Goal: Information Seeking & Learning: Learn about a topic

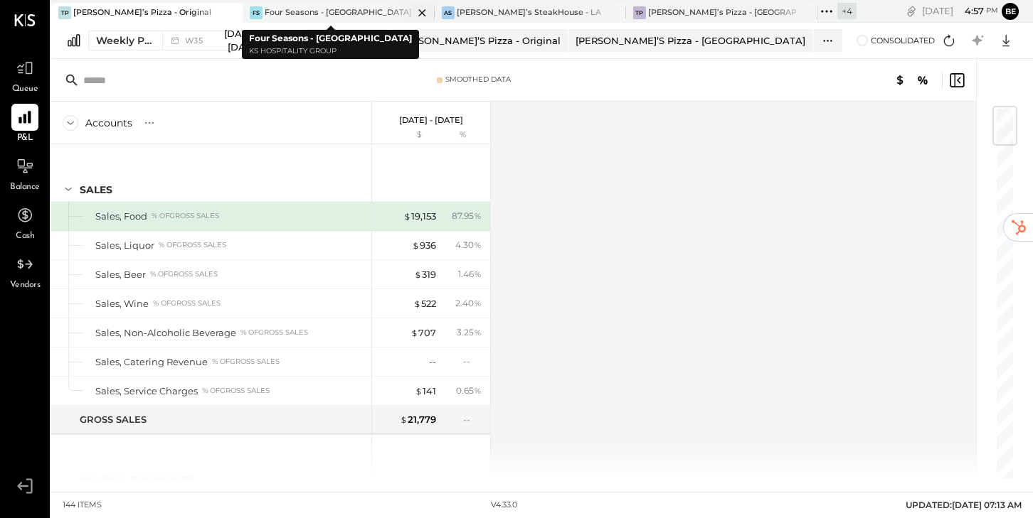
click at [294, 12] on div "Four Seasons - [GEOGRAPHIC_DATA]" at bounding box center [338, 12] width 147 height 11
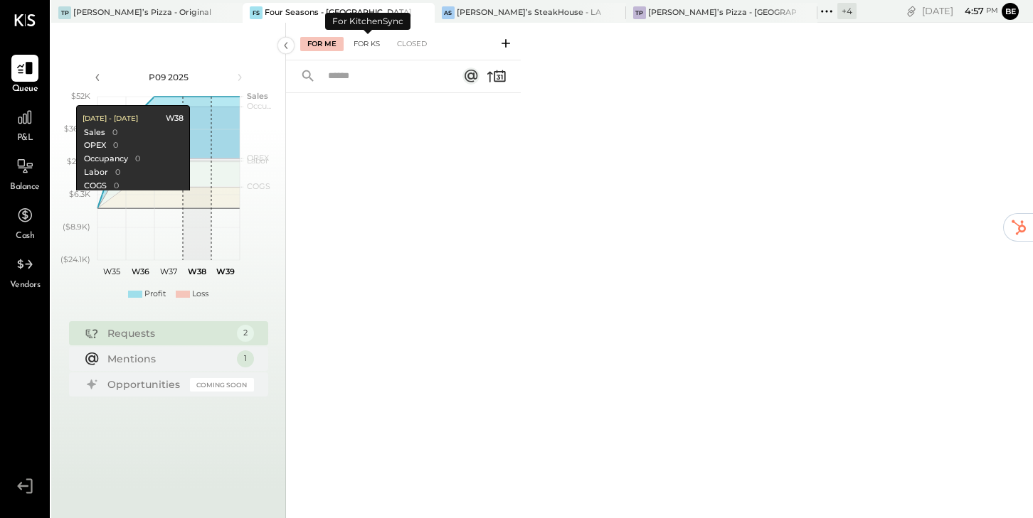
click at [366, 43] on div "For KS" at bounding box center [366, 44] width 41 height 14
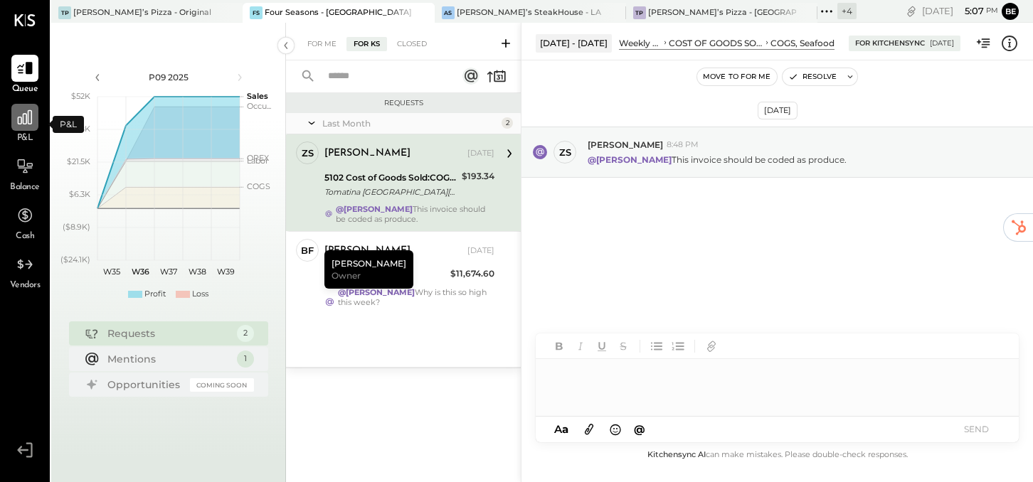
click at [27, 124] on icon at bounding box center [25, 117] width 18 height 18
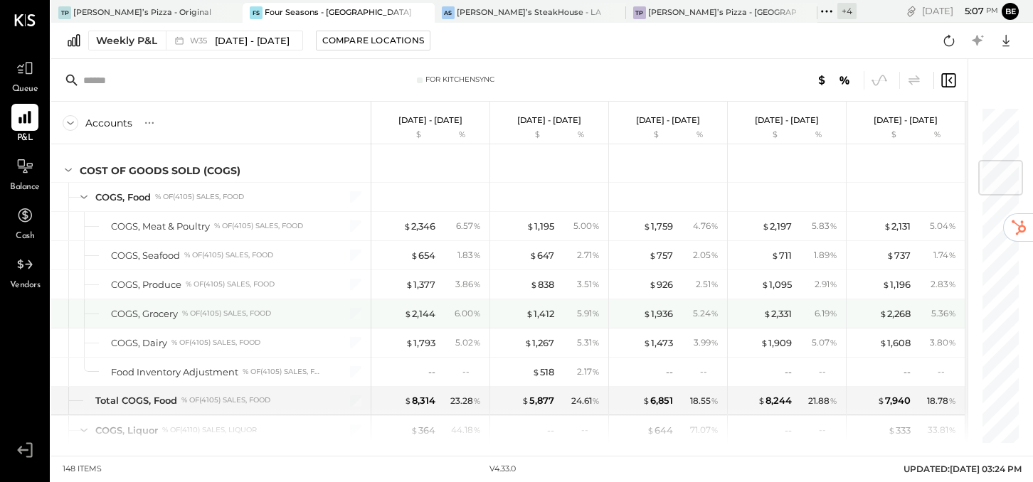
scroll to position [457, 0]
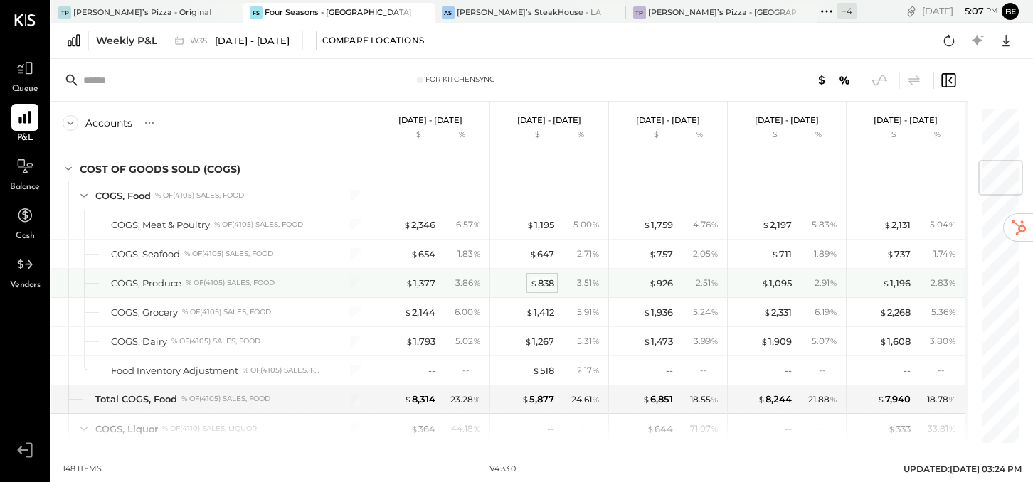
click at [548, 278] on div "$ 838" at bounding box center [542, 284] width 24 height 14
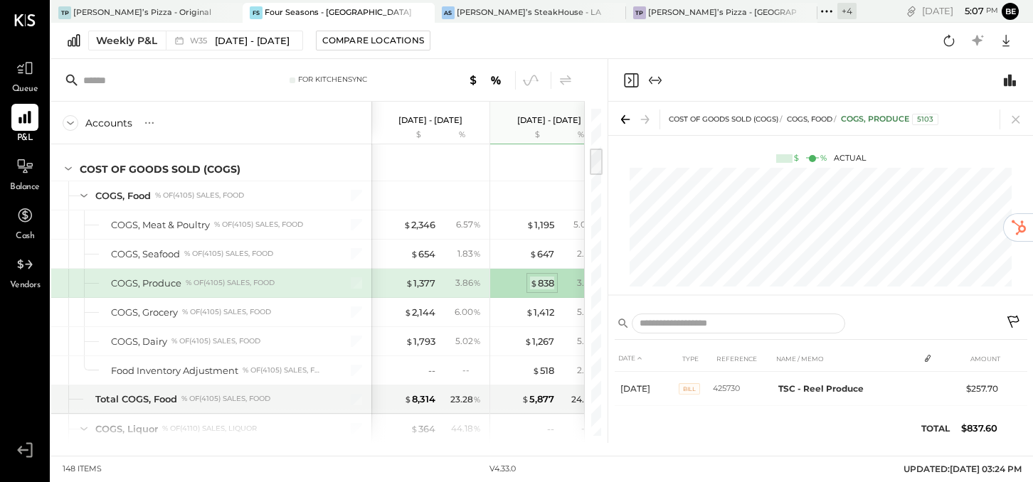
click at [541, 284] on div "$ 838" at bounding box center [542, 284] width 24 height 14
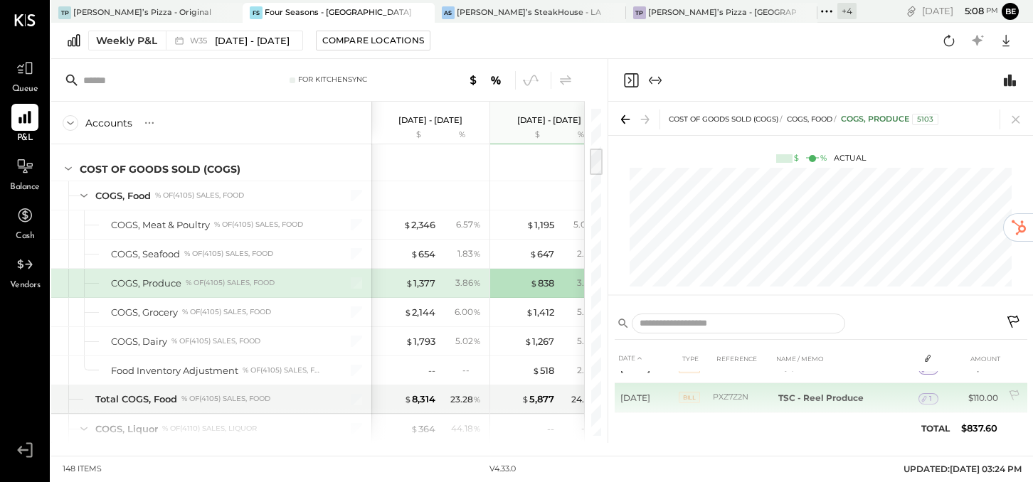
click at [689, 395] on span "Bill" at bounding box center [688, 397] width 21 height 11
click at [786, 395] on b "TSC - Reel Produce" at bounding box center [820, 398] width 85 height 11
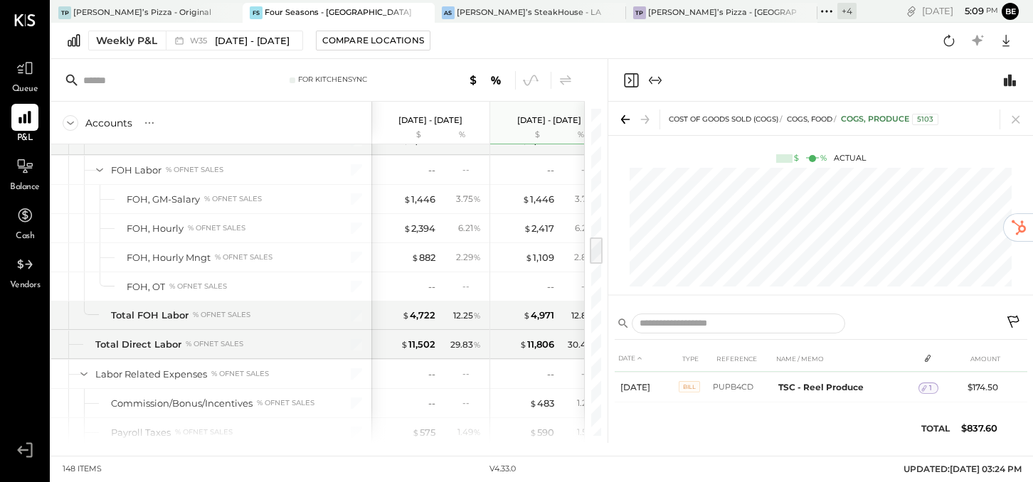
scroll to position [174, 0]
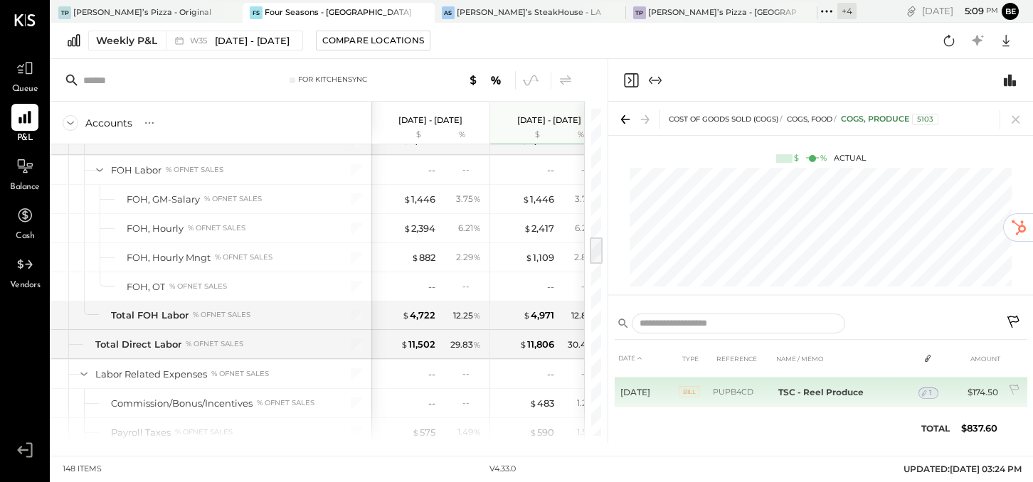
click at [695, 390] on span "Bill" at bounding box center [688, 391] width 21 height 11
click at [794, 388] on b "TSC - Reel Produce" at bounding box center [820, 392] width 85 height 11
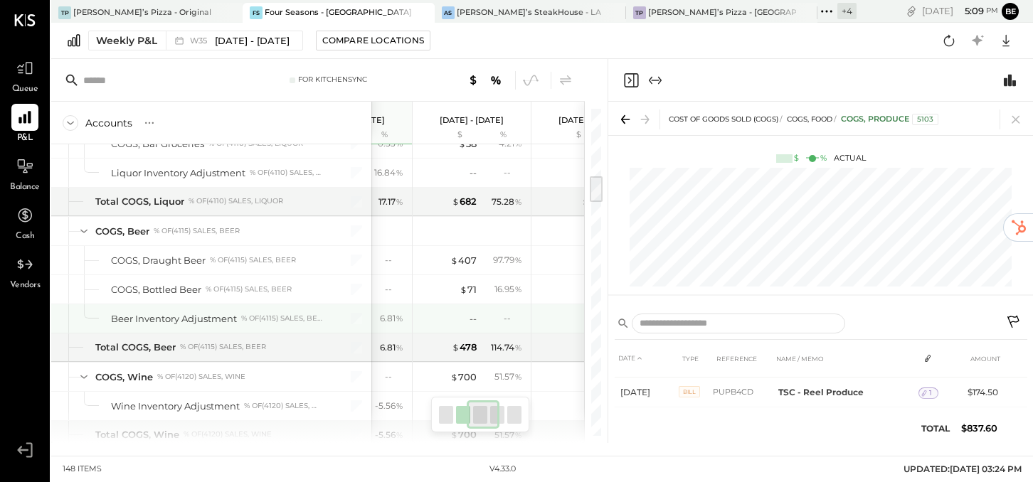
scroll to position [0, 205]
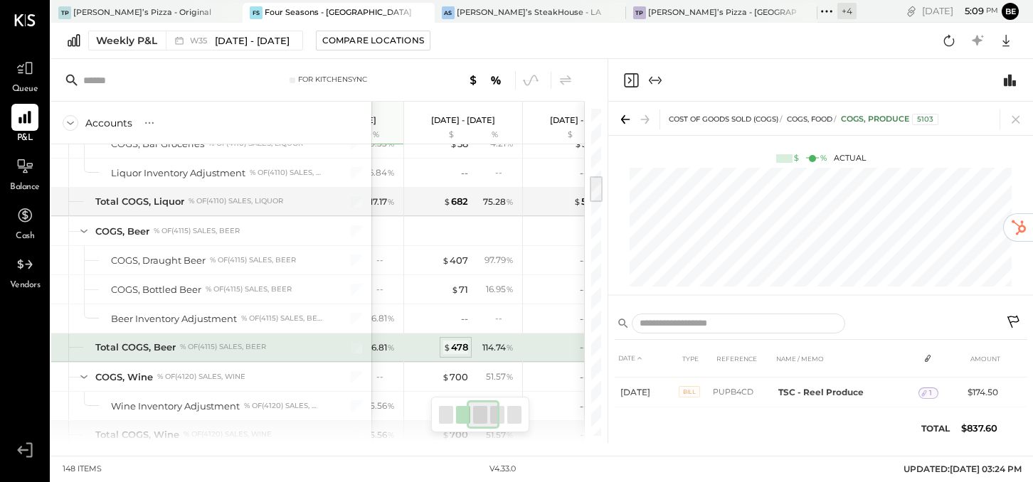
click at [460, 342] on div "$ 478" at bounding box center [455, 348] width 25 height 14
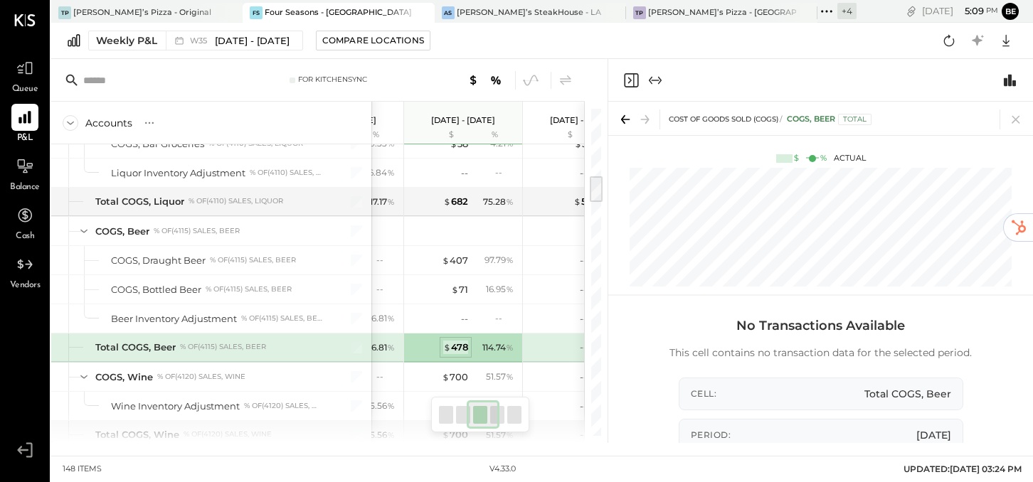
click at [455, 341] on div "$ 478" at bounding box center [455, 348] width 25 height 14
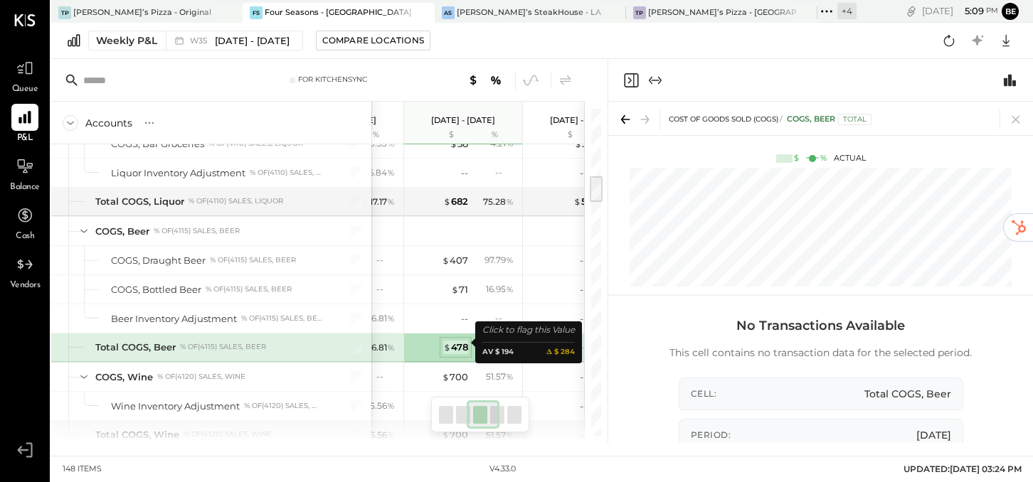
click at [457, 341] on div "$ 478" at bounding box center [455, 348] width 25 height 14
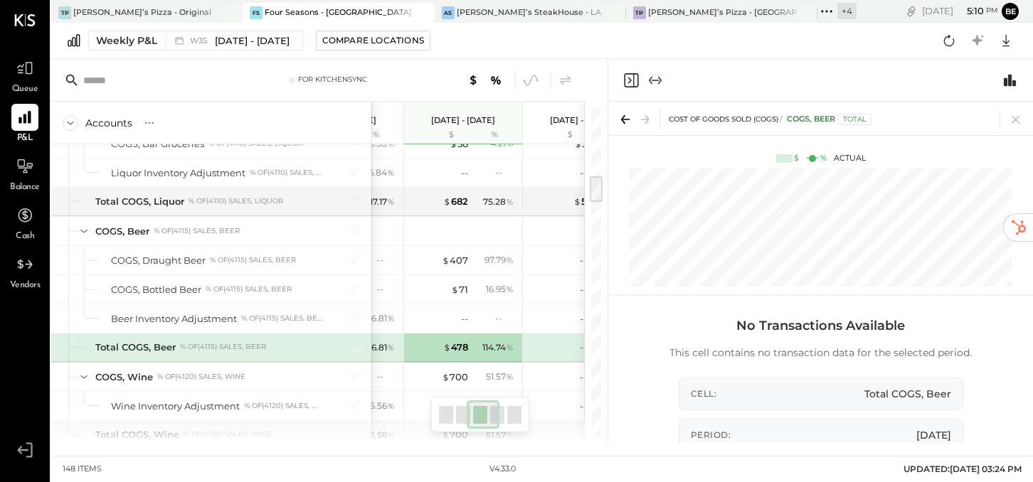
click at [633, 82] on icon "Close panel" at bounding box center [631, 80] width 14 height 14
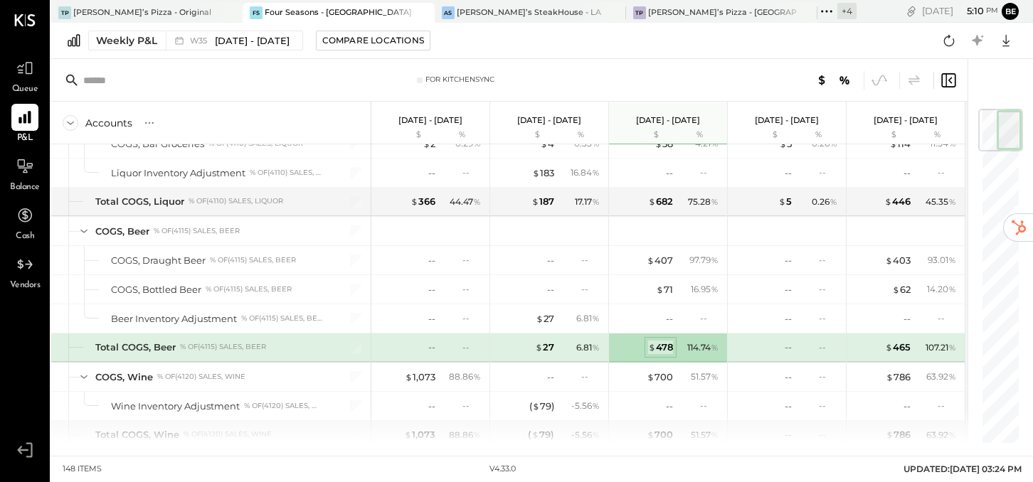
click at [663, 342] on div "$ 478" at bounding box center [660, 348] width 25 height 14
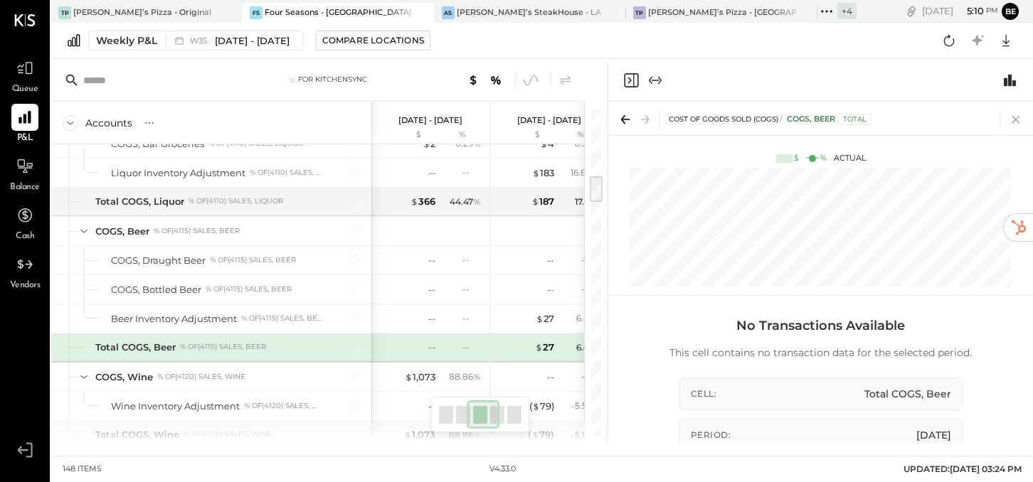
click at [1011, 119] on icon at bounding box center [1016, 120] width 20 height 20
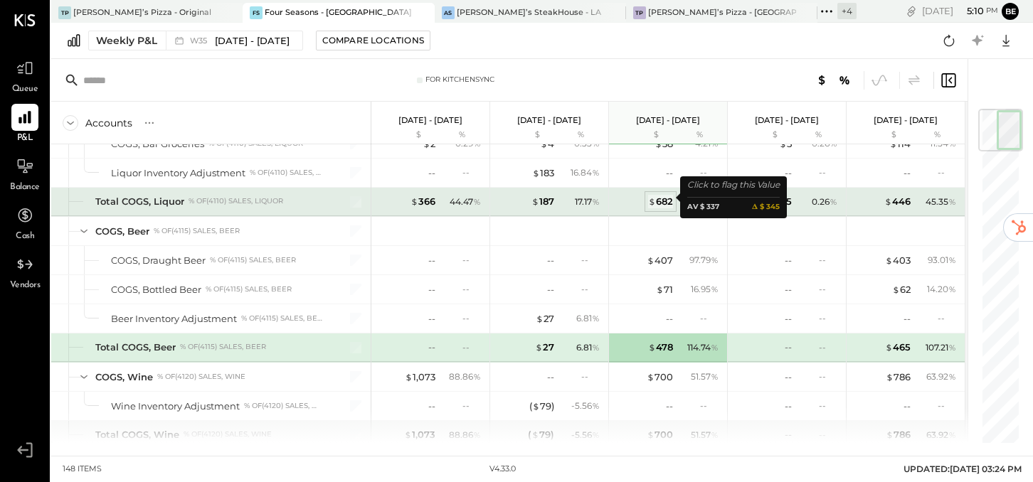
click at [660, 196] on div "$ 682" at bounding box center [660, 202] width 25 height 14
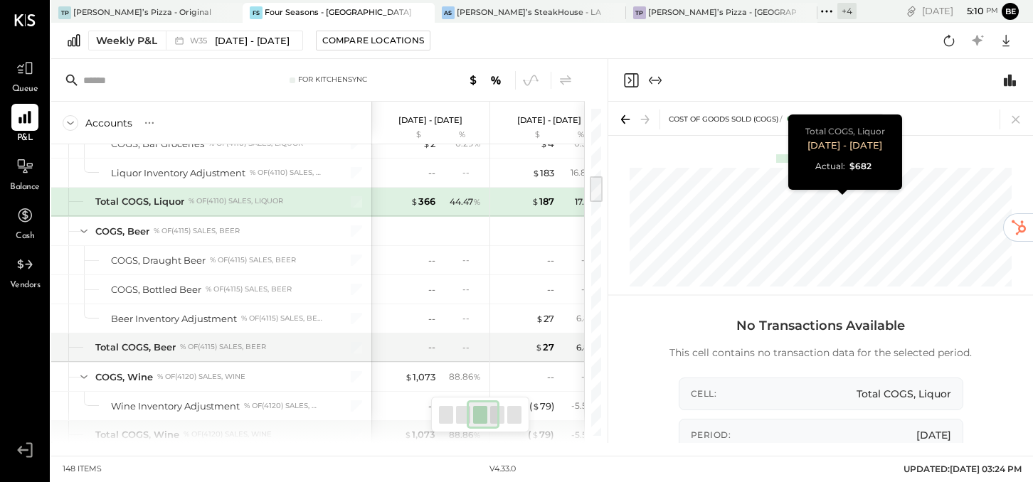
scroll to position [0, 190]
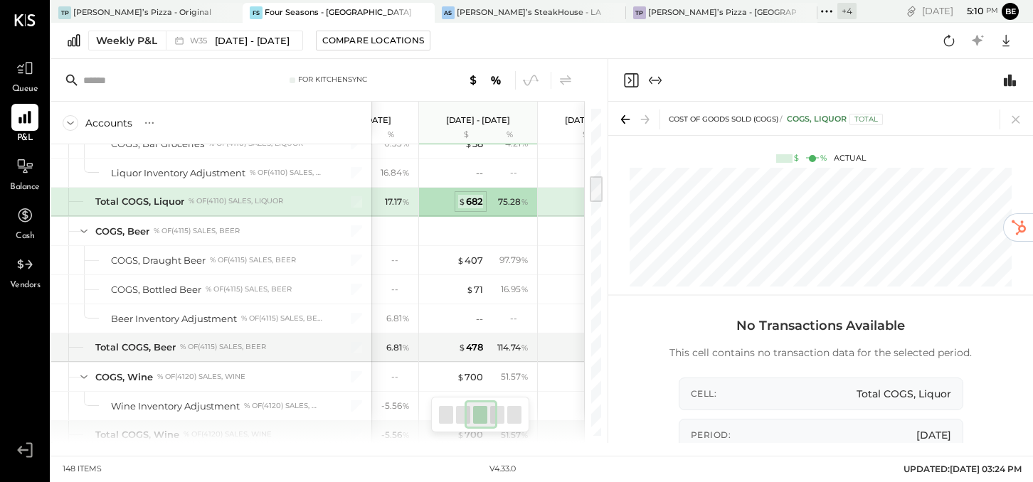
click at [473, 202] on div "$ 682" at bounding box center [470, 202] width 25 height 14
click at [501, 211] on div "$ 682 75.28 %" at bounding box center [479, 202] width 107 height 28
click at [627, 82] on icon "Close panel" at bounding box center [630, 80] width 17 height 17
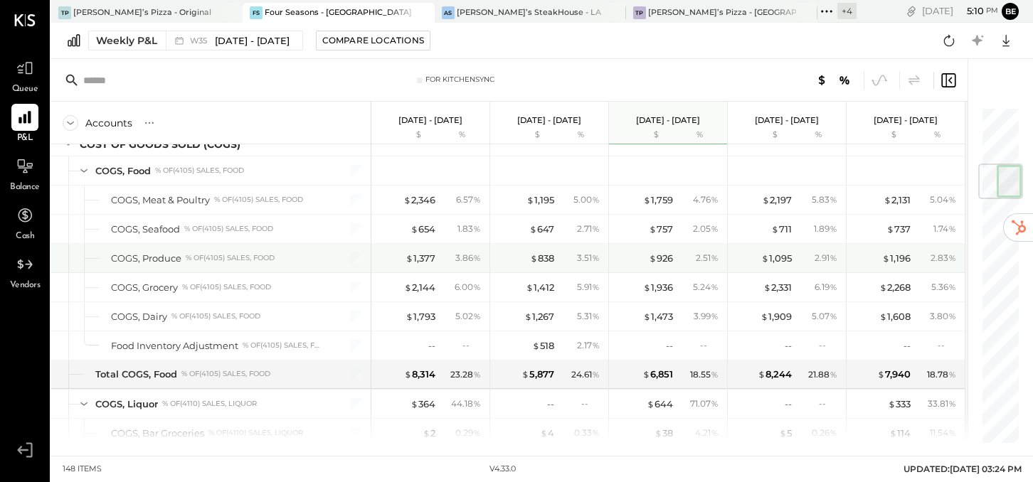
scroll to position [474, 0]
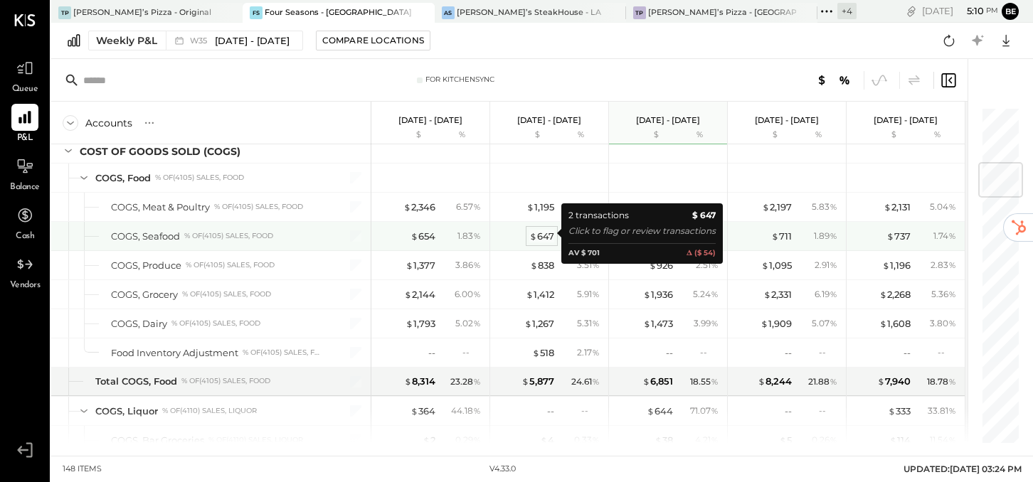
click at [543, 234] on div "$ 647" at bounding box center [541, 237] width 25 height 14
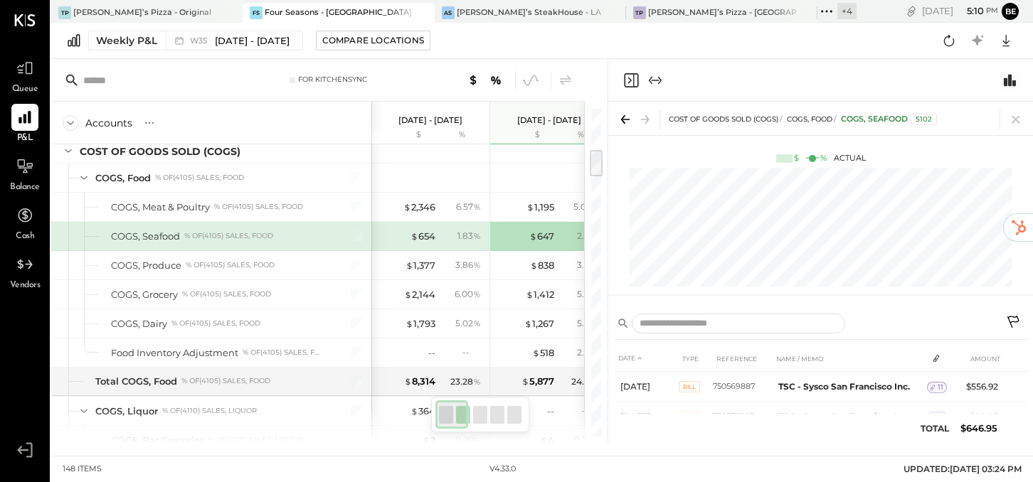
click at [1013, 78] on icon "Switch to Chart module" at bounding box center [1009, 80] width 17 height 17
click at [635, 83] on icon "Close panel" at bounding box center [630, 80] width 17 height 17
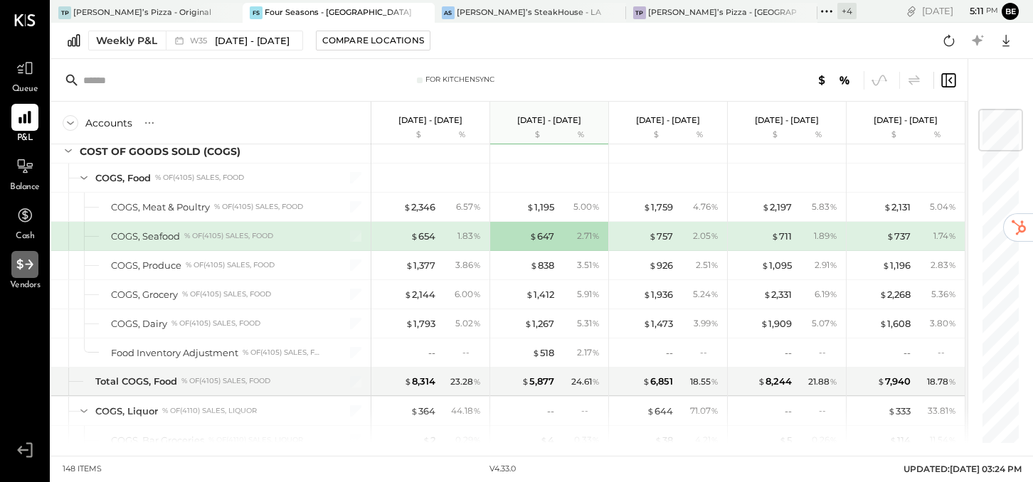
click at [26, 269] on icon at bounding box center [25, 264] width 18 height 18
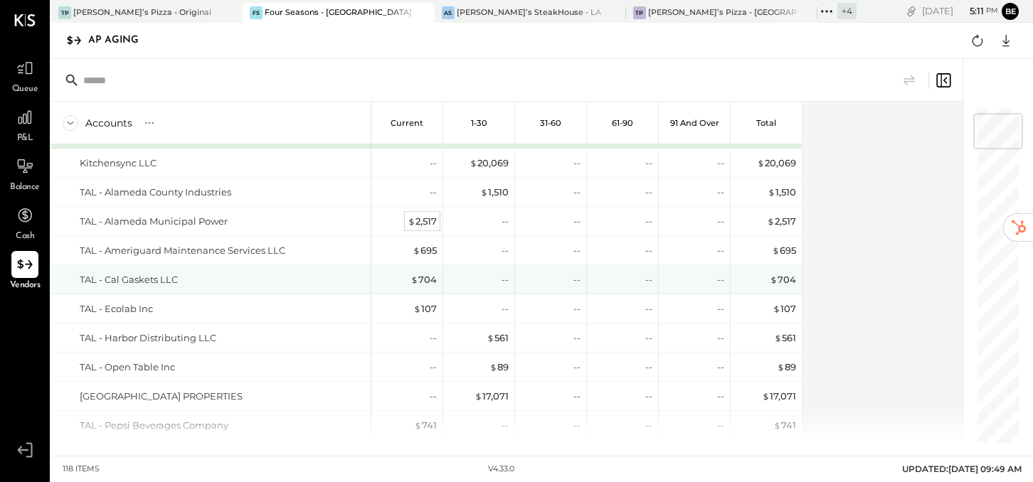
scroll to position [56, 0]
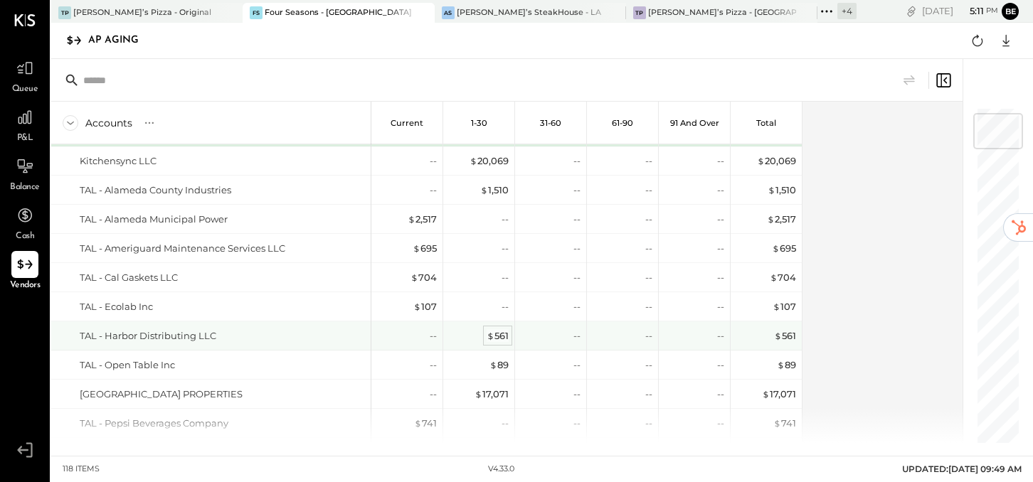
click at [501, 334] on div "$ 561" at bounding box center [497, 336] width 22 height 14
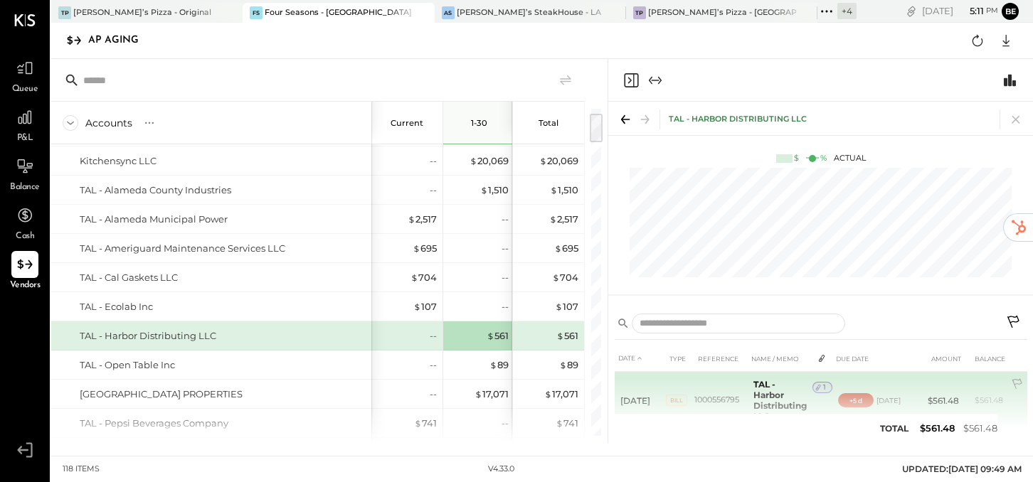
click at [670, 400] on span "Bill" at bounding box center [676, 400] width 21 height 11
click at [669, 400] on span "Bill" at bounding box center [676, 398] width 21 height 11
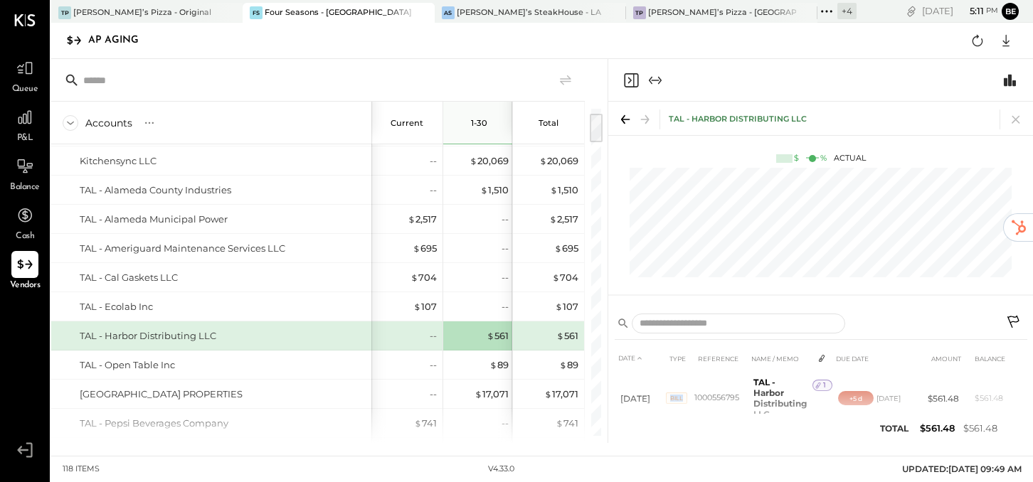
click at [630, 78] on icon "Close panel" at bounding box center [630, 80] width 4 height 6
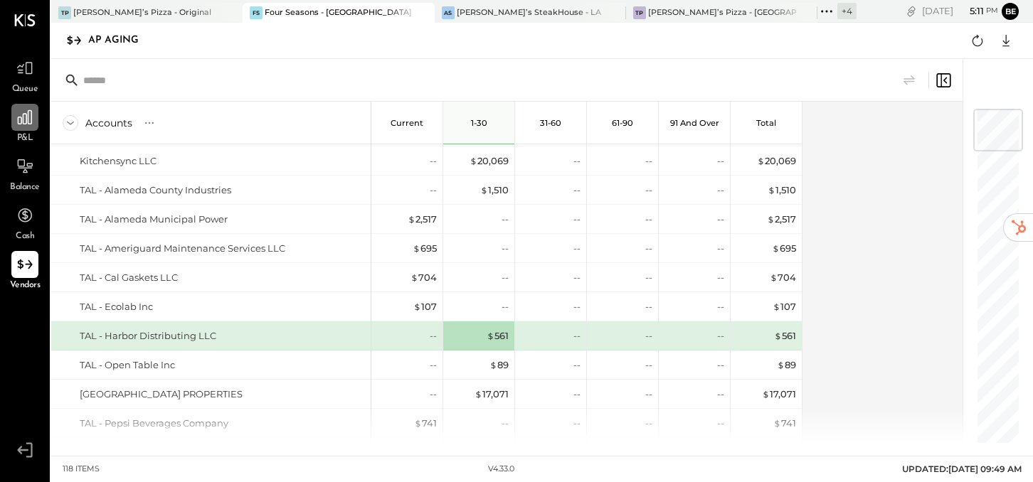
click at [27, 118] on icon at bounding box center [25, 117] width 18 height 18
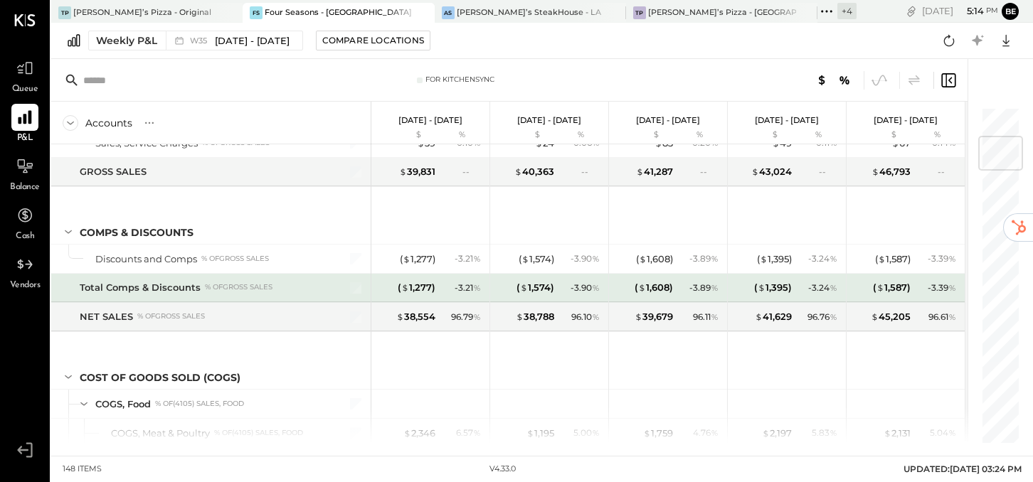
scroll to position [249, 0]
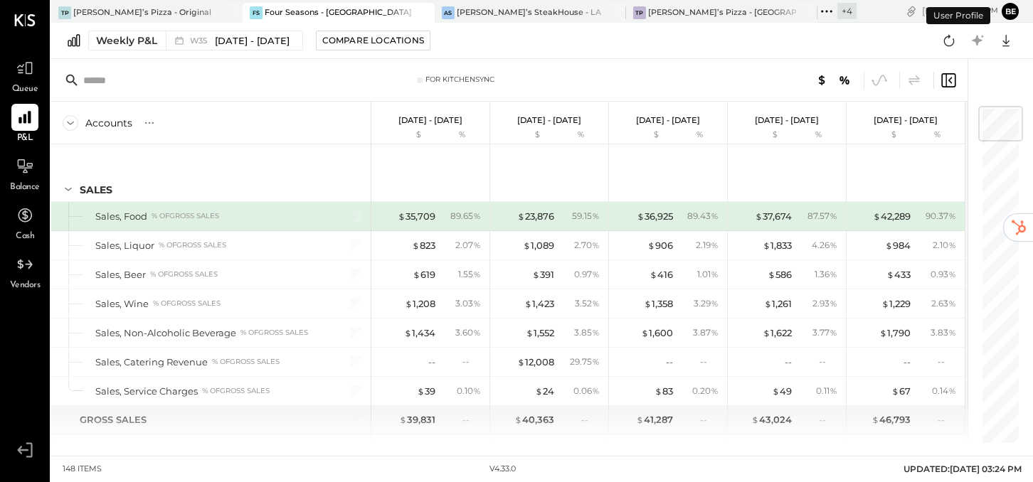
click at [950, 83] on icon at bounding box center [947, 80] width 17 height 17
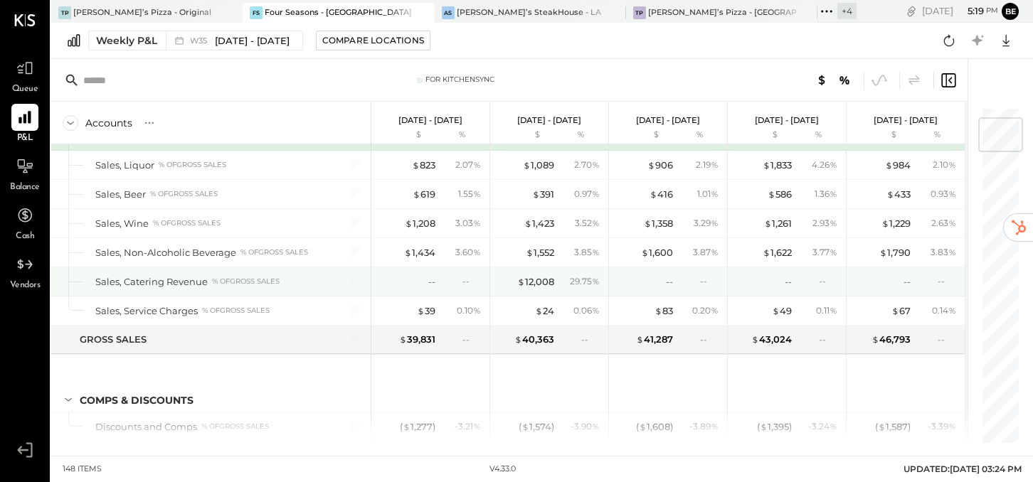
scroll to position [93, 0]
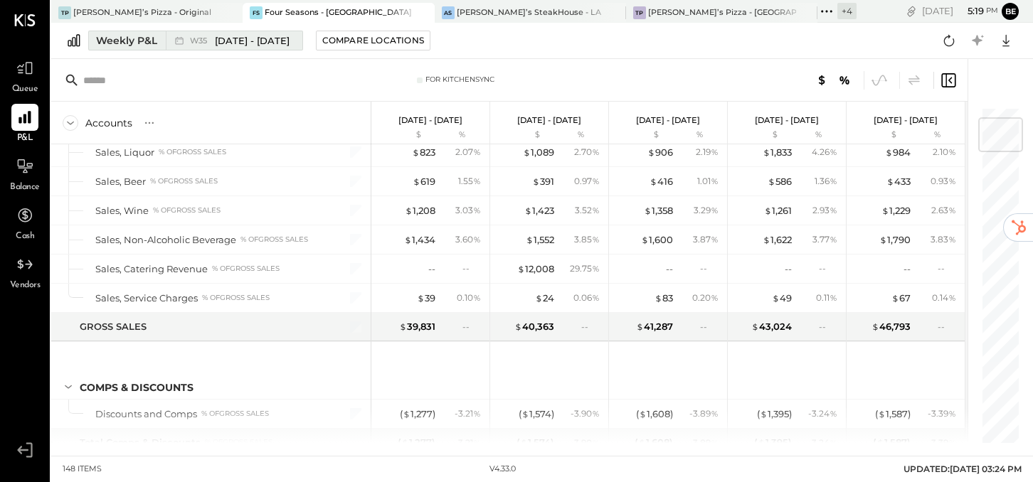
click at [251, 40] on span "[DATE] - [DATE]" at bounding box center [252, 41] width 75 height 14
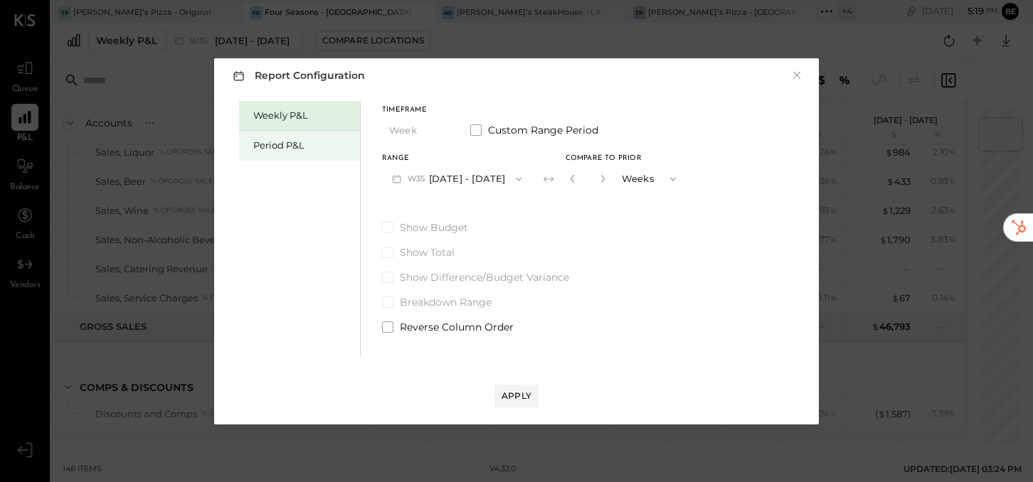
click at [302, 150] on div "Period P&L" at bounding box center [303, 146] width 100 height 14
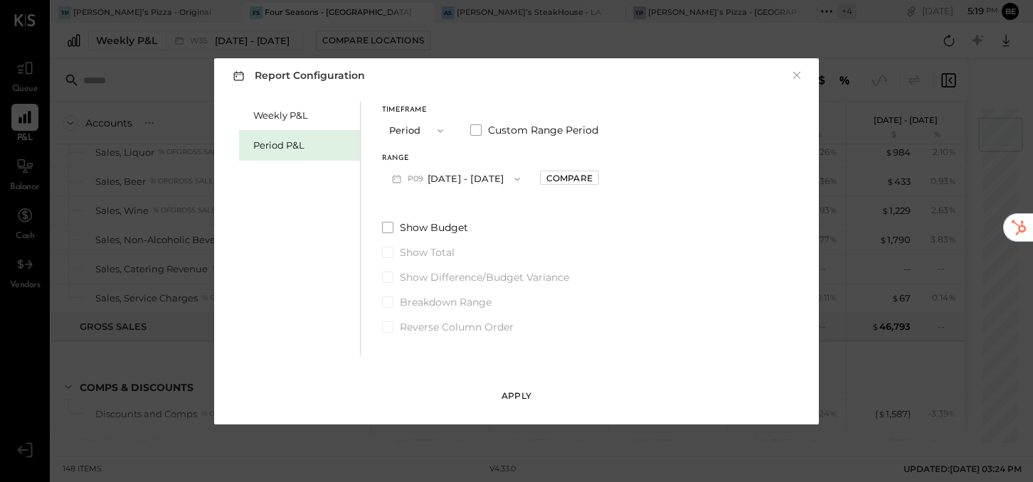
click at [516, 398] on div "Apply" at bounding box center [516, 396] width 30 height 12
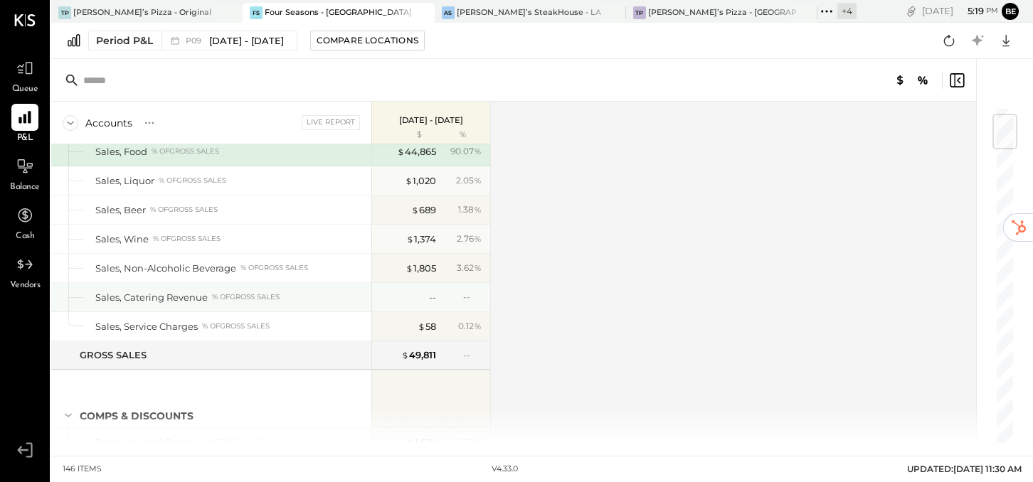
scroll to position [65, 0]
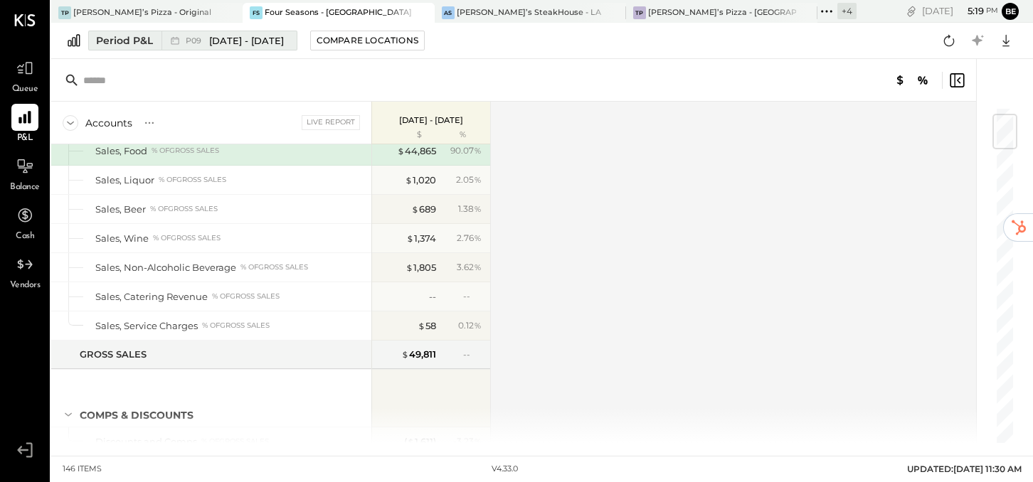
click at [284, 36] on span "[DATE] - [DATE]" at bounding box center [246, 41] width 75 height 14
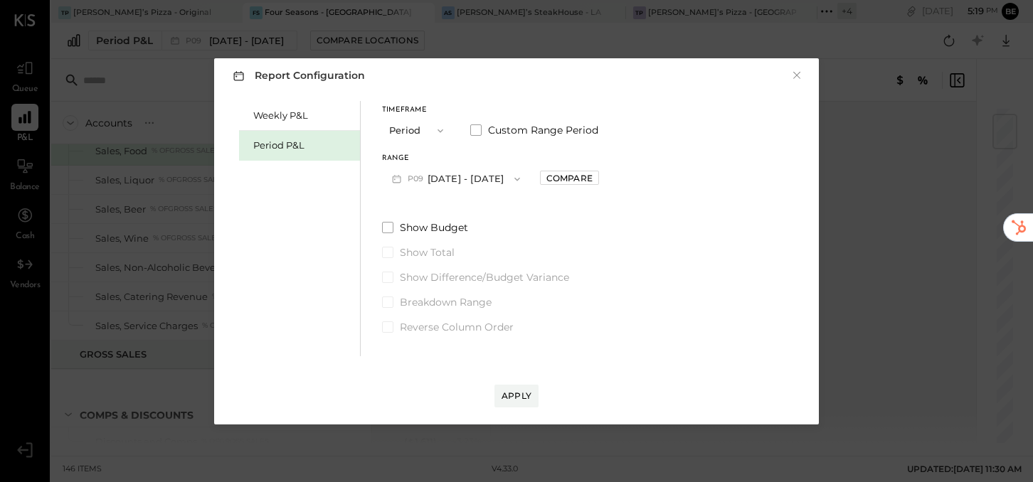
click at [441, 128] on icon "button" at bounding box center [440, 130] width 11 height 11
click at [412, 182] on div "YTD" at bounding box center [418, 182] width 70 height 26
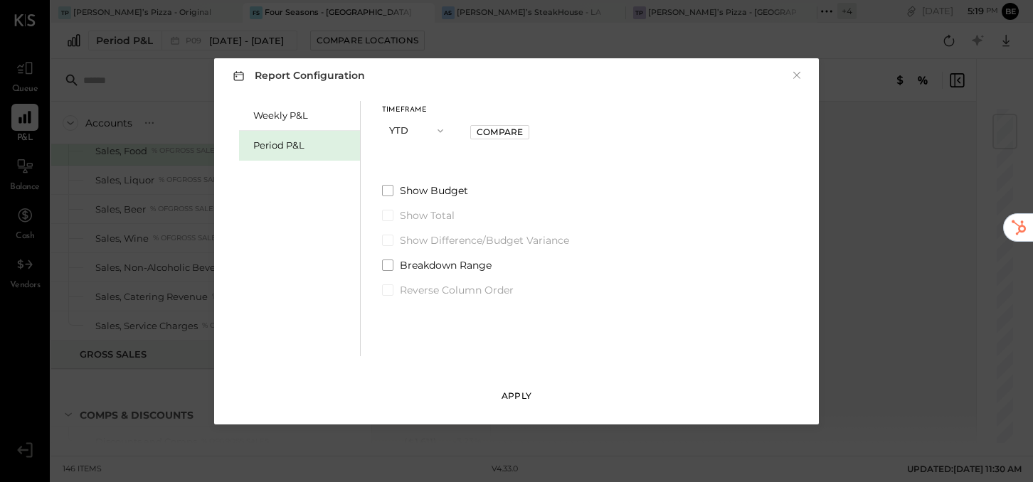
click at [522, 395] on div "Apply" at bounding box center [516, 396] width 30 height 12
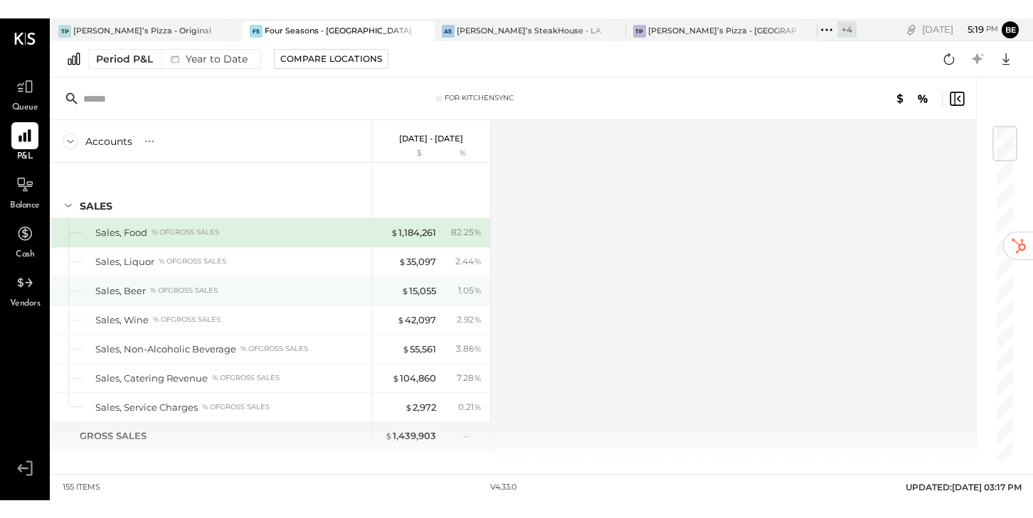
scroll to position [17, 0]
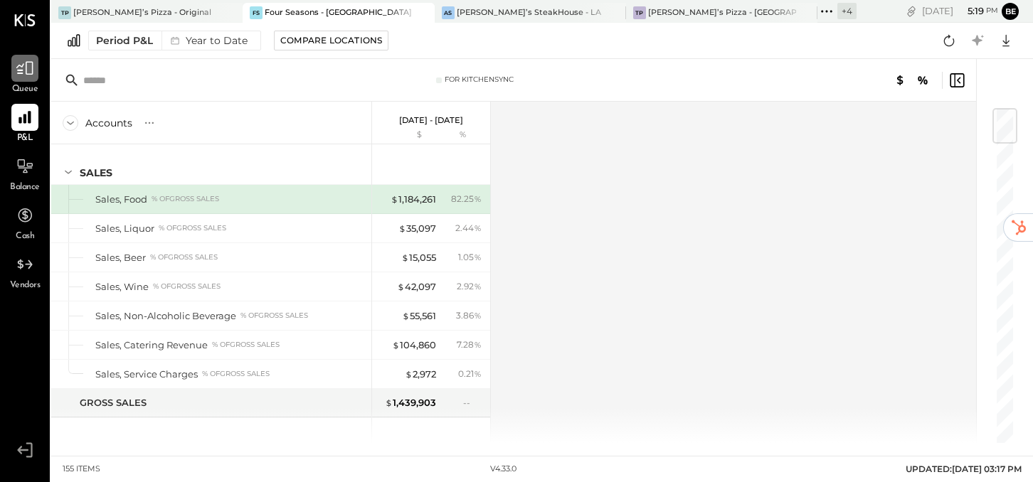
click at [31, 69] on icon at bounding box center [25, 68] width 18 height 18
